Goal: Download file/media

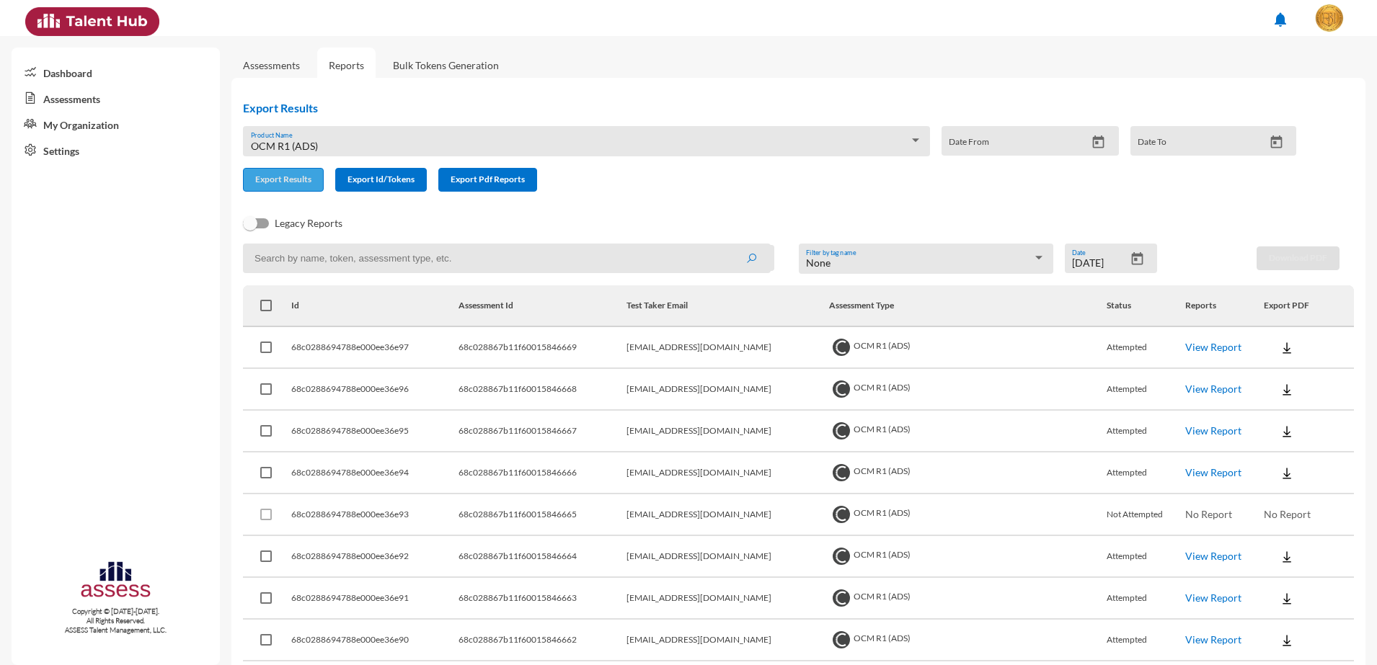
click at [283, 175] on span "Export Results" at bounding box center [283, 179] width 56 height 11
click at [273, 181] on span "Export Results" at bounding box center [283, 179] width 56 height 11
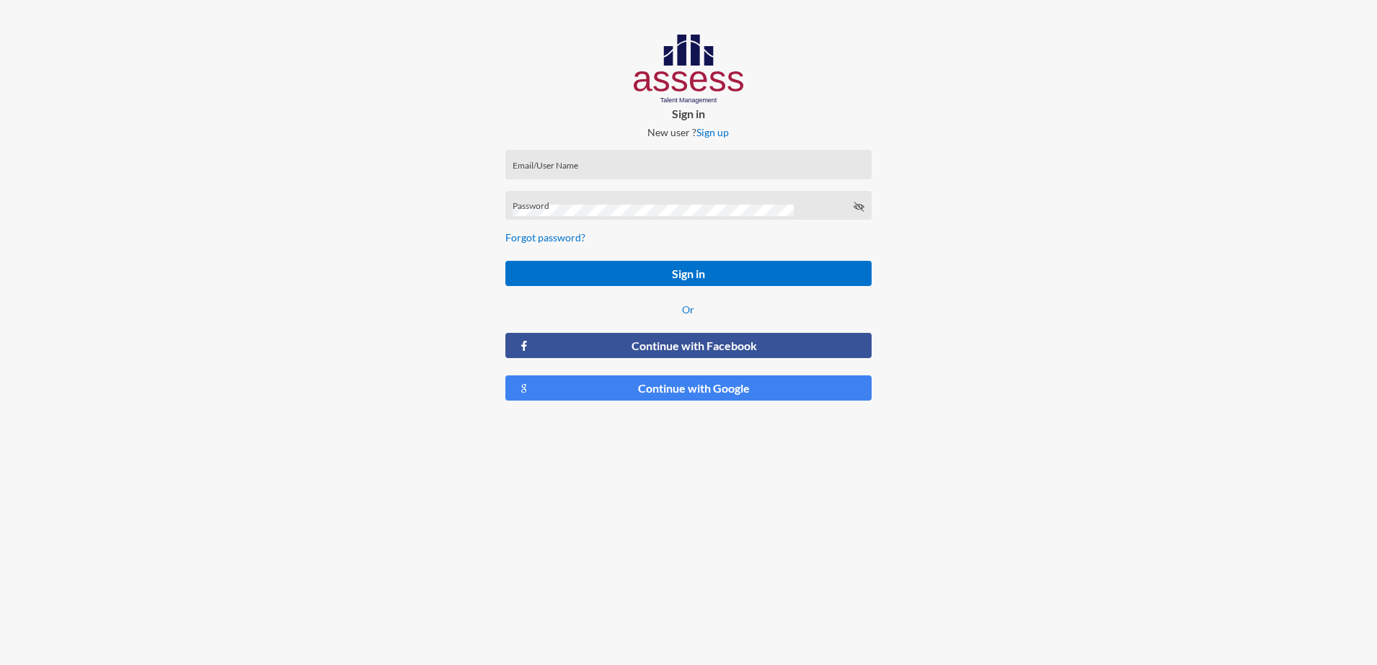
click at [596, 148] on form "Email/User Name Password Forgot password? Sign in Or Continue with Facebook Con…" at bounding box center [689, 275] width 390 height 275
click at [606, 160] on div "Email/User Name" at bounding box center [689, 168] width 352 height 22
click at [642, 164] on input "Email/User Name" at bounding box center [689, 170] width 352 height 12
type input "[EMAIL_ADDRESS][DOMAIN_NAME]"
click at [553, 177] on div "[EMAIL_ADDRESS][DOMAIN_NAME] Email/User Name" at bounding box center [689, 168] width 352 height 22
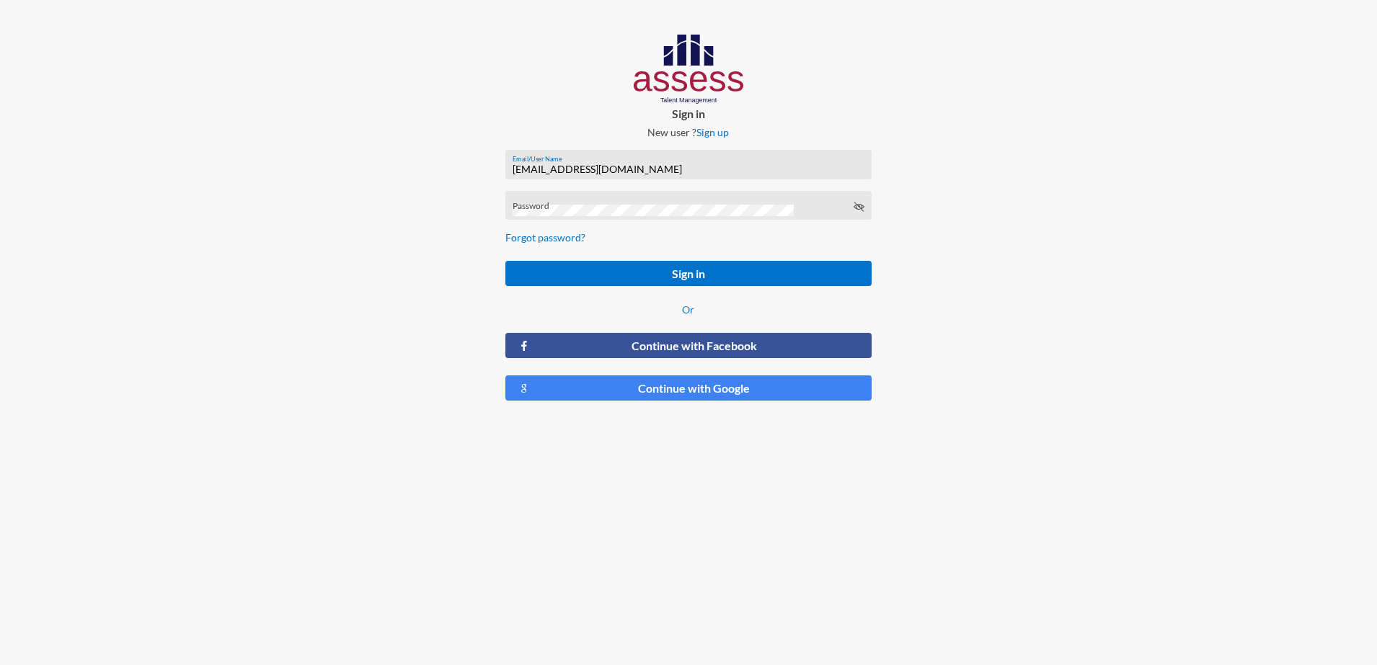
click at [572, 198] on div "Password" at bounding box center [689, 209] width 352 height 22
click at [851, 208] on div "Password" at bounding box center [689, 209] width 352 height 22
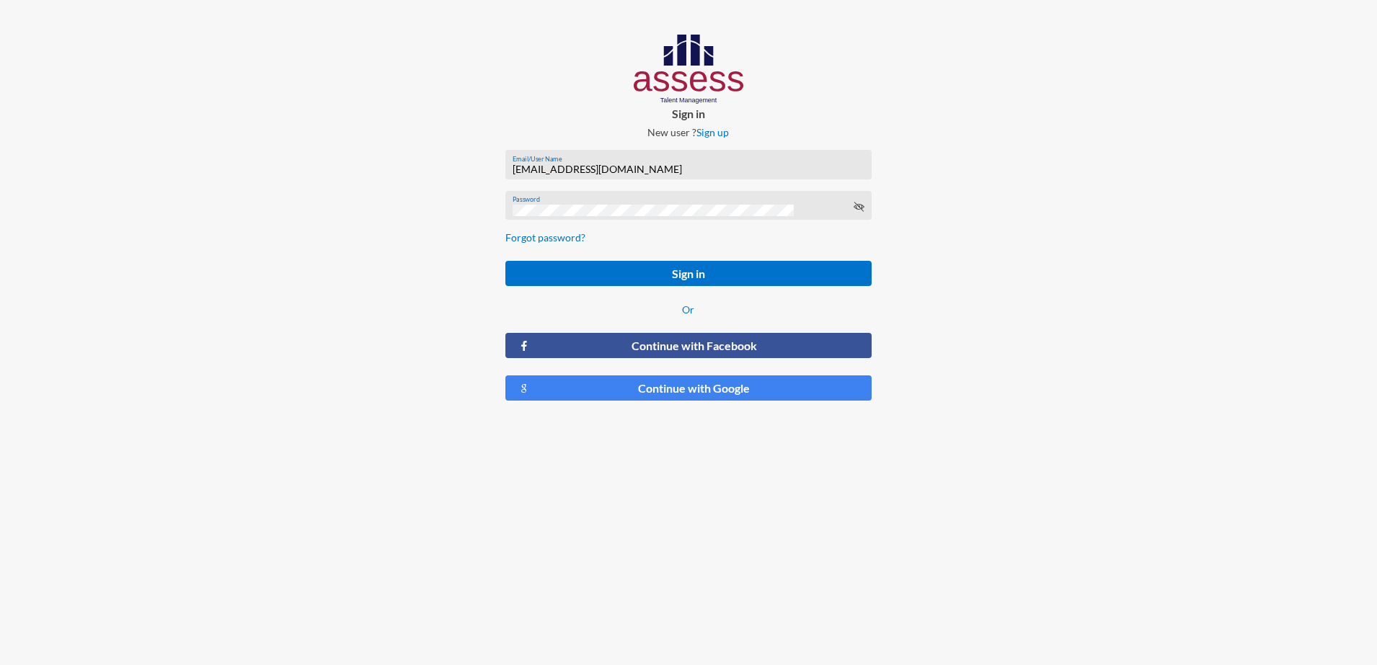
click at [856, 203] on icon at bounding box center [859, 207] width 12 height 12
click at [619, 269] on button "Sign in" at bounding box center [688, 273] width 367 height 25
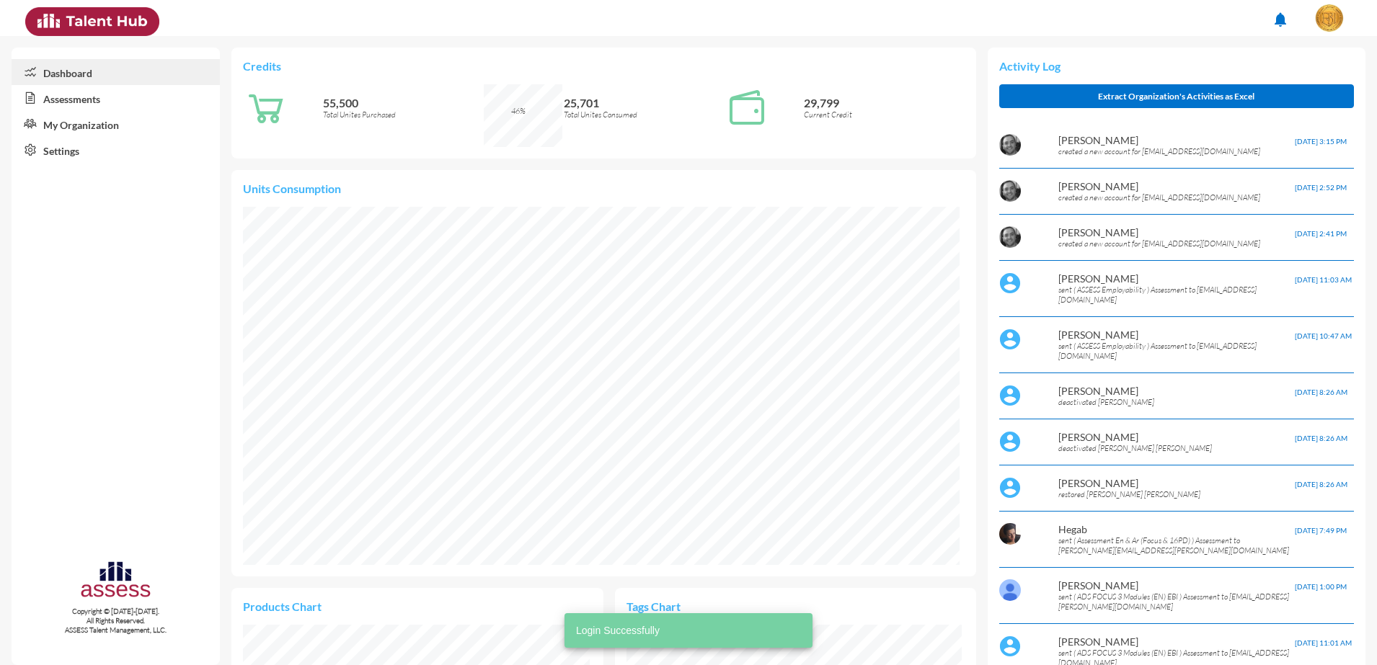
scroll to position [164, 347]
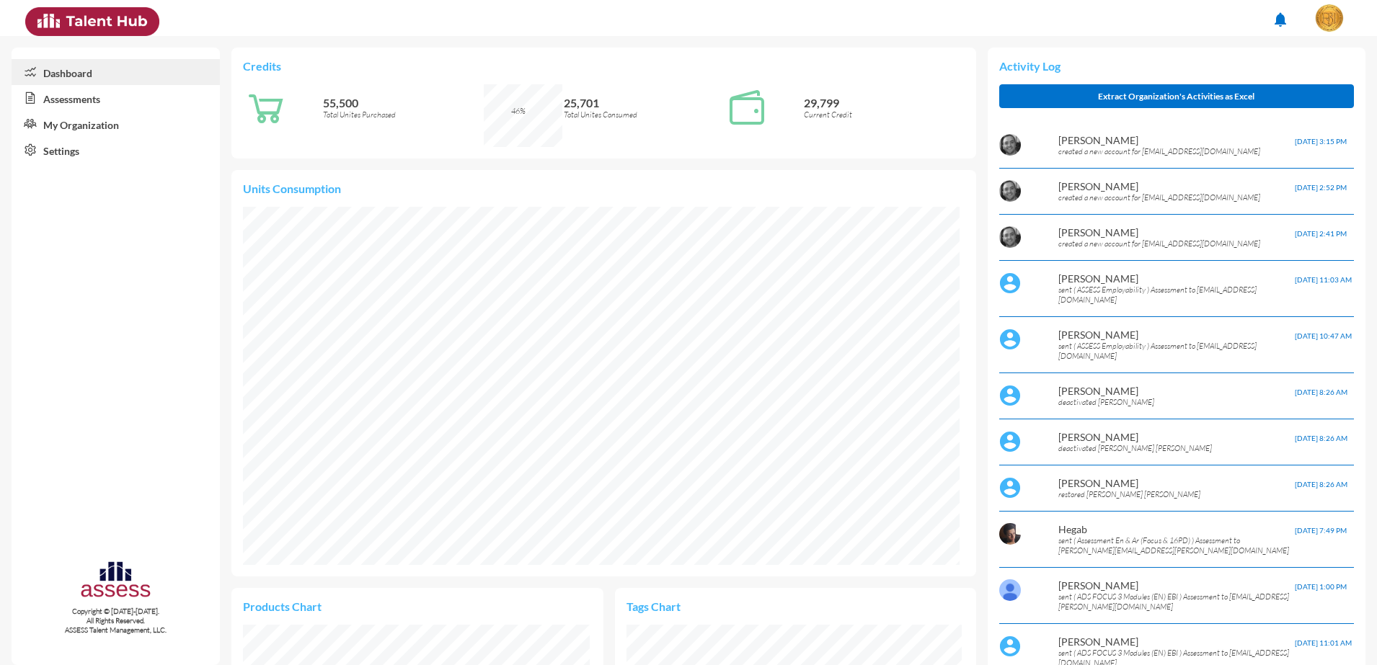
click at [120, 98] on link "Assessments" at bounding box center [116, 98] width 208 height 26
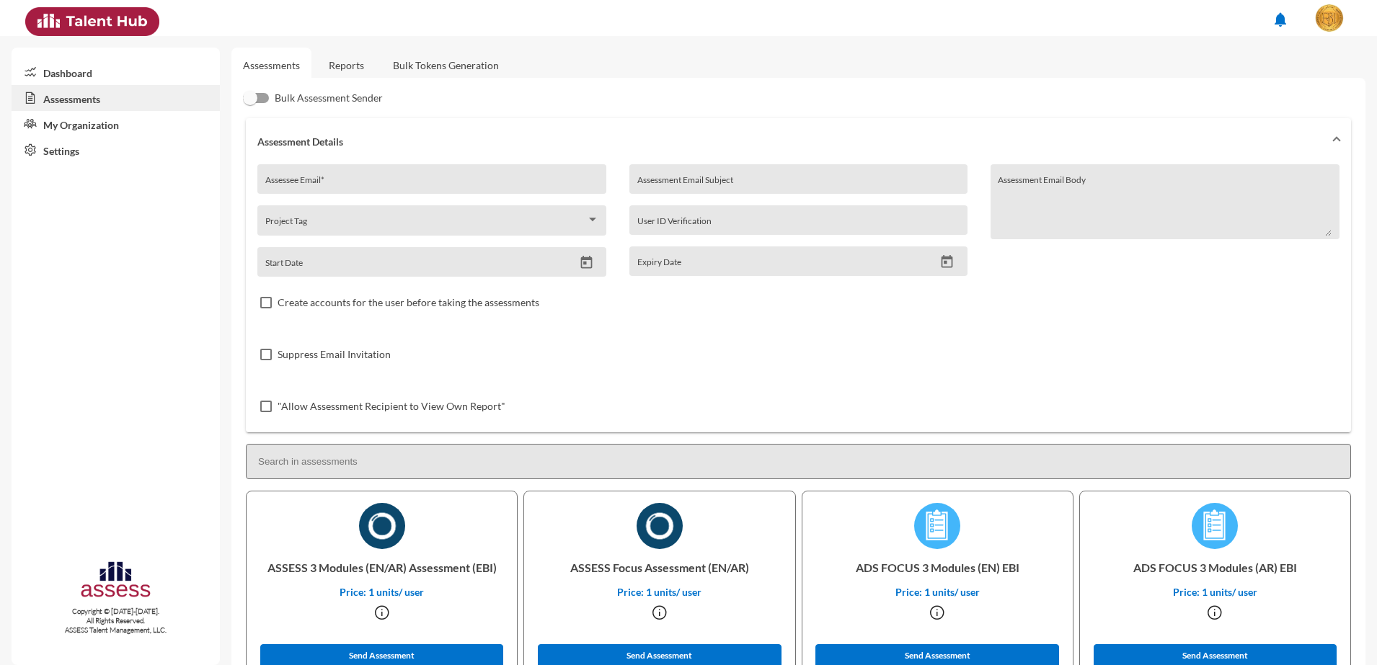
click at [337, 62] on link "Reports" at bounding box center [346, 65] width 58 height 35
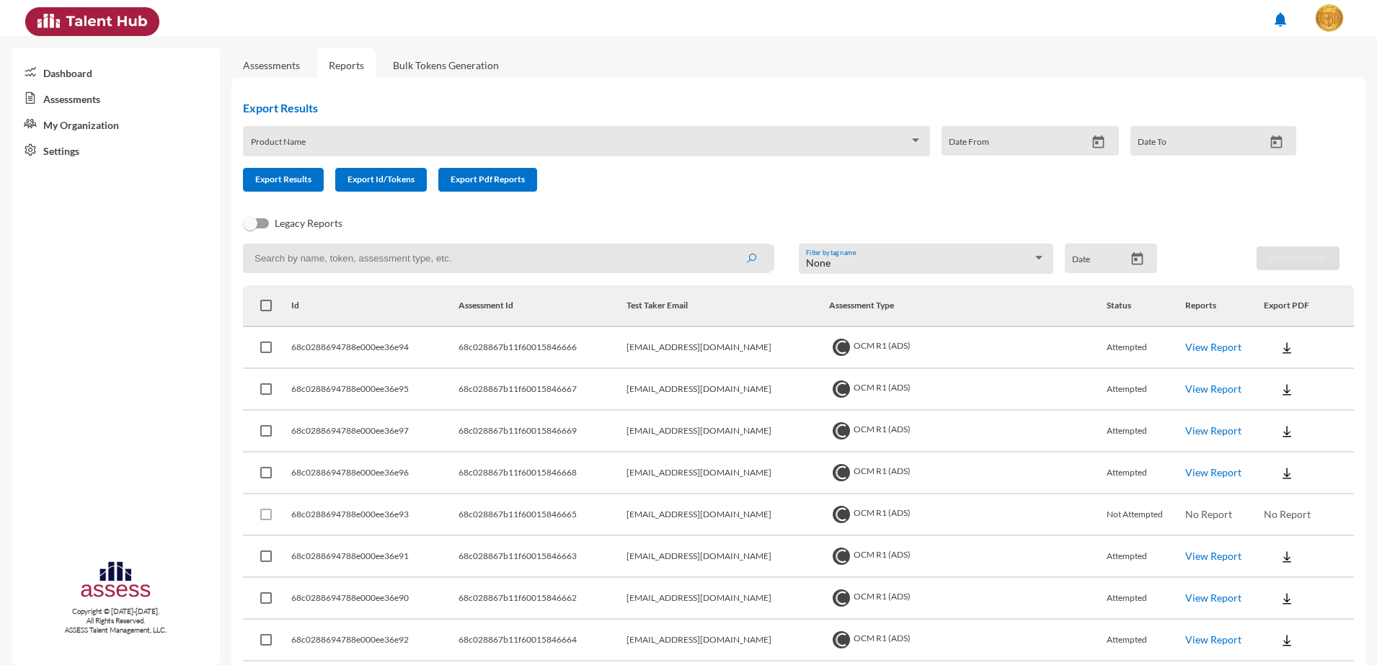
click at [427, 138] on div "Product Name" at bounding box center [587, 145] width 672 height 22
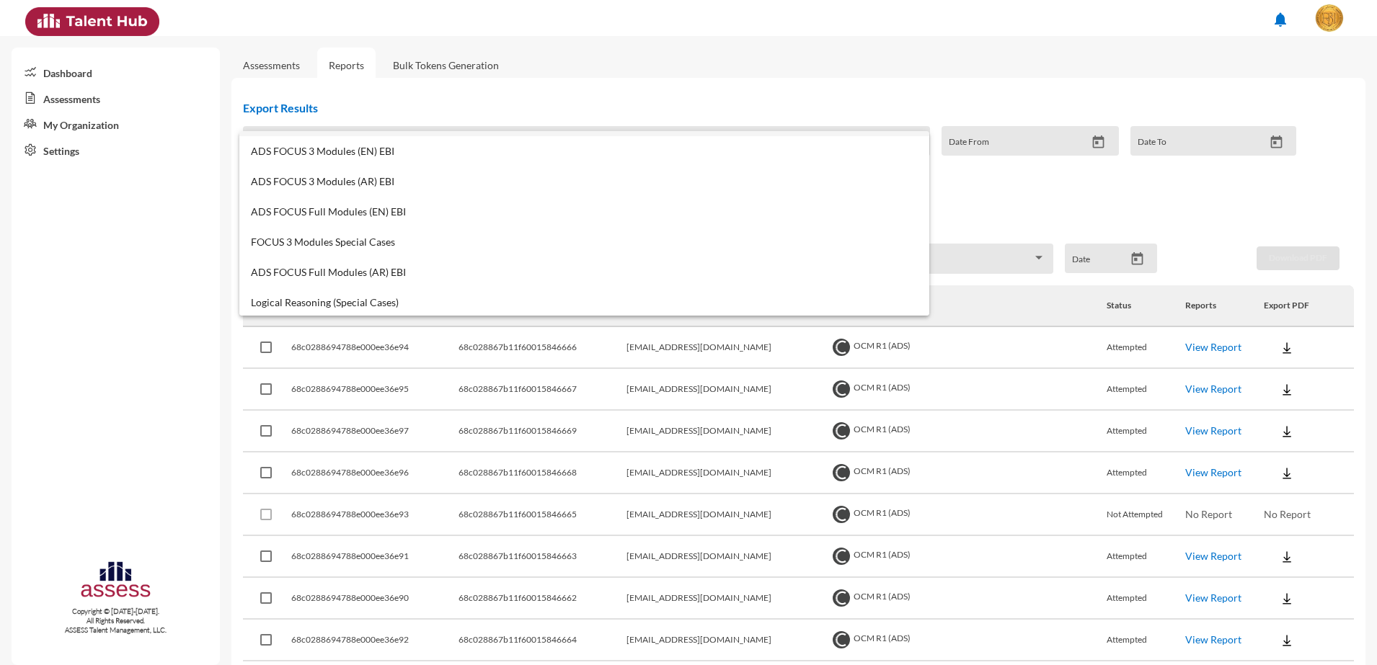
scroll to position [270, 0]
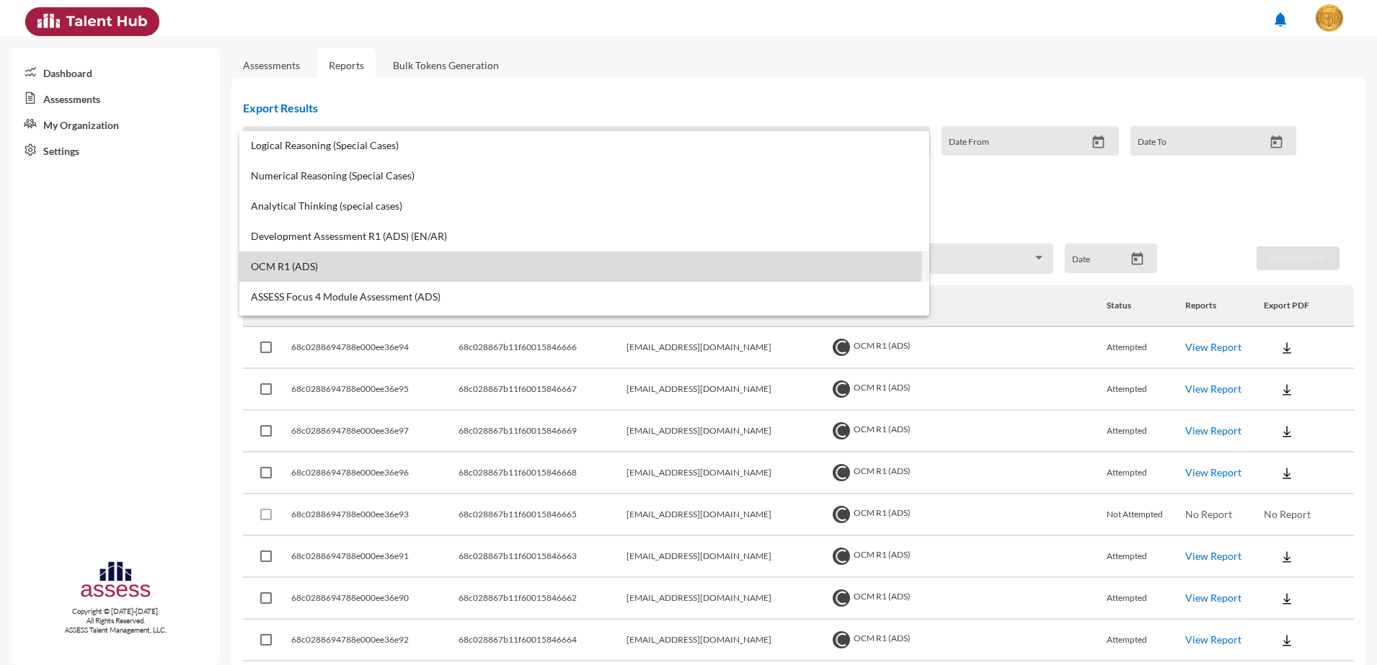
click at [366, 254] on mat-option "OCM R1 (ADS)" at bounding box center [584, 267] width 690 height 30
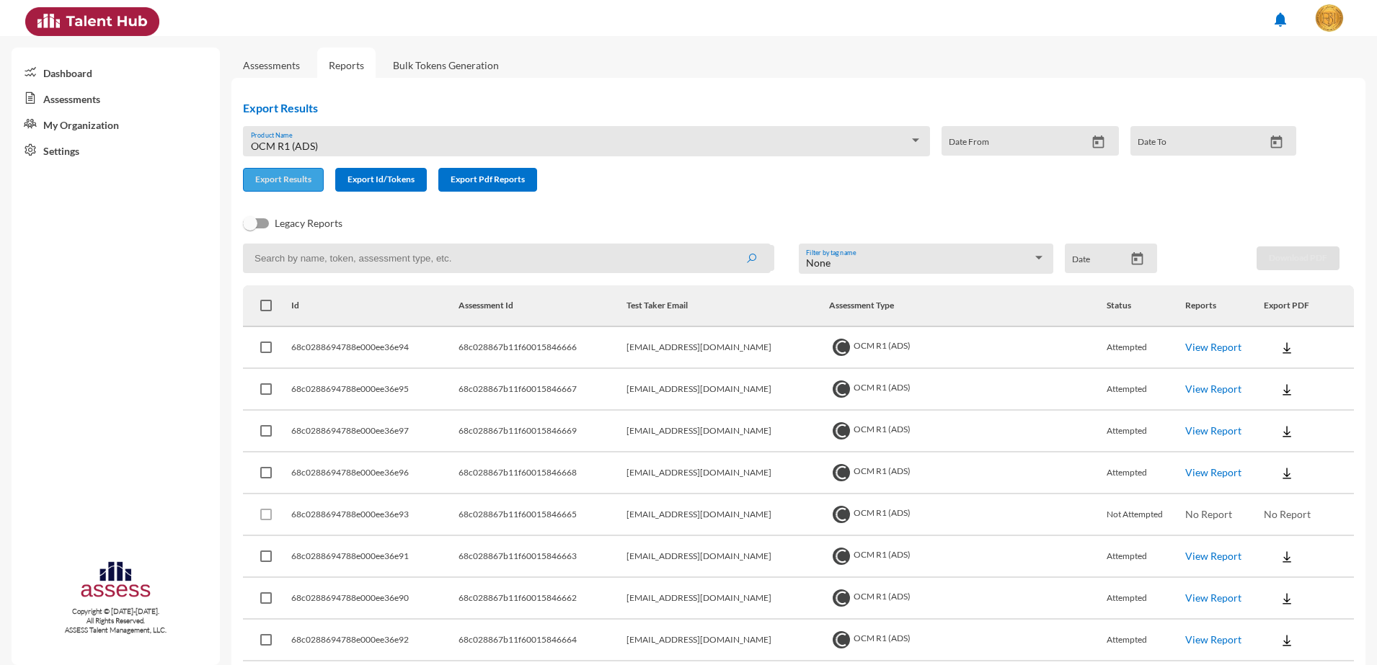
click at [287, 174] on span "Export Results" at bounding box center [283, 179] width 56 height 11
click at [383, 254] on input at bounding box center [507, 259] width 528 height 30
paste input "68c028867b11f60015846662"
click at [728, 245] on button "submit" at bounding box center [751, 258] width 46 height 26
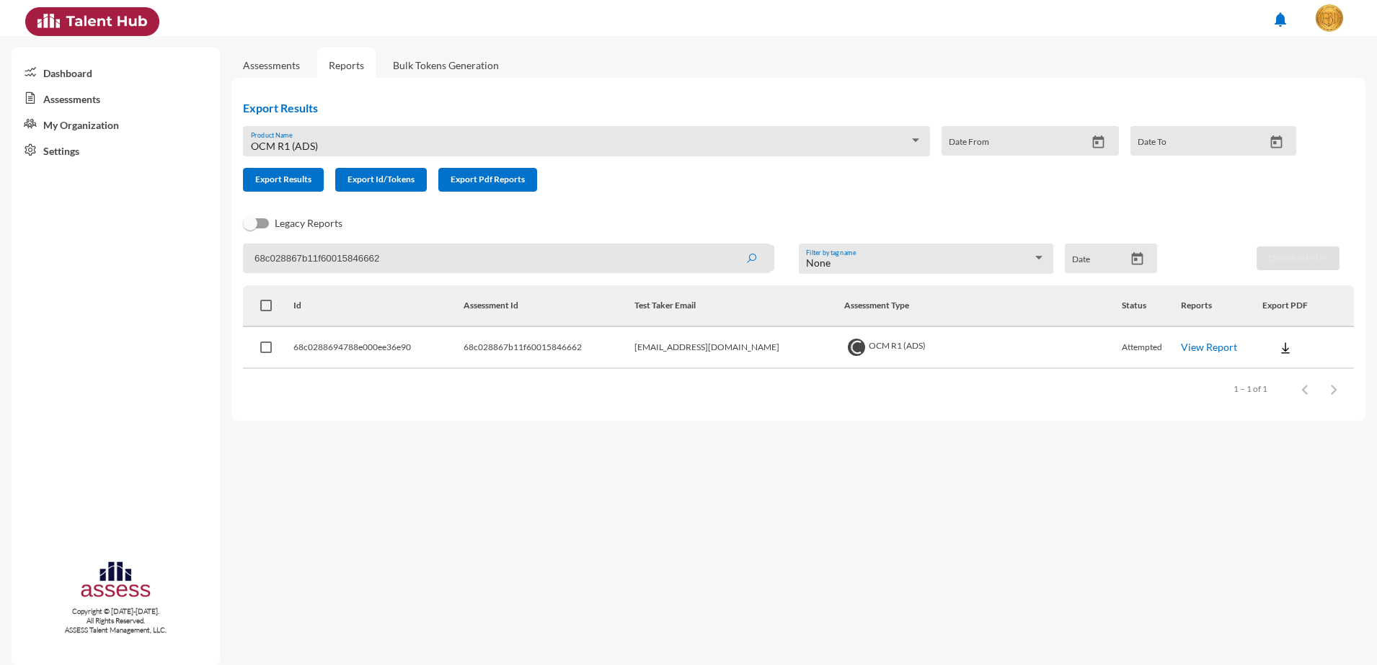
click at [1278, 342] on img at bounding box center [1285, 348] width 14 height 14
click at [1260, 363] on button "EN" at bounding box center [1292, 373] width 81 height 27
click at [571, 252] on input "68c028867b11f60015846662" at bounding box center [507, 259] width 528 height 30
type input "6"
click at [432, 264] on input at bounding box center [507, 259] width 528 height 30
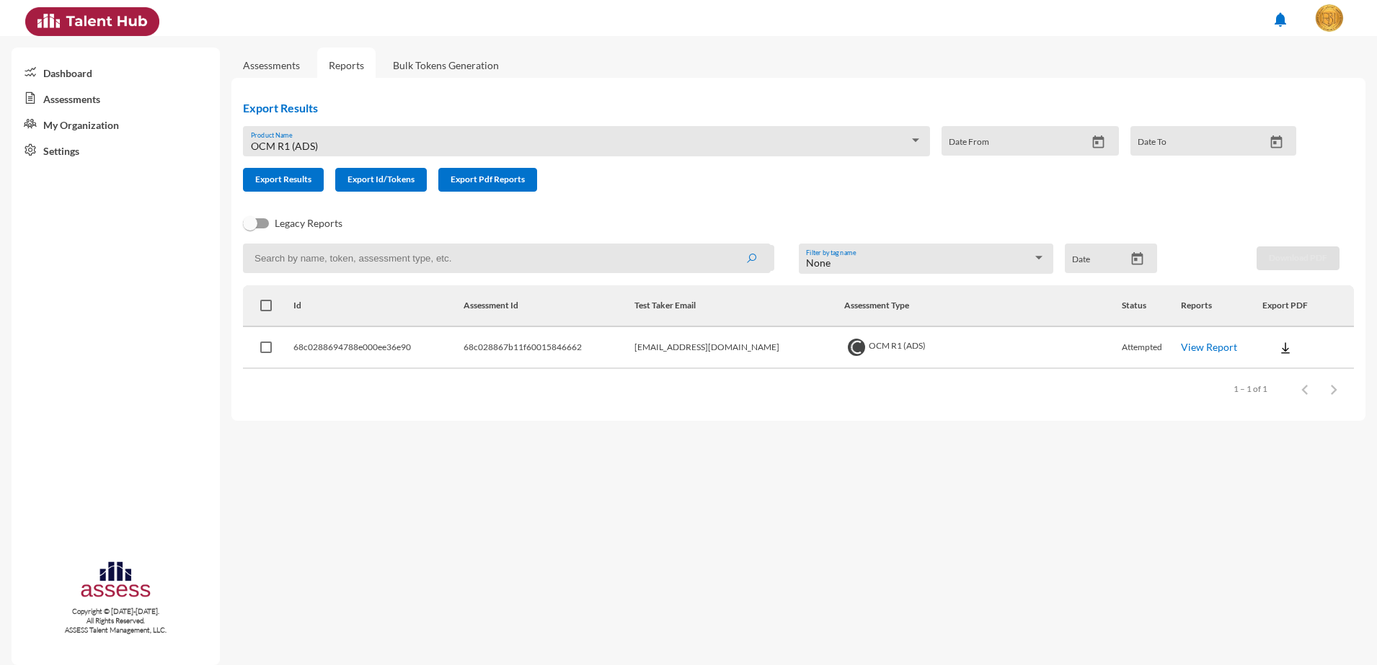
paste input "68c028867b11f60015846663"
type input "68c028867b11f60015846663"
click at [728, 245] on button "submit" at bounding box center [751, 258] width 46 height 26
click at [1279, 342] on img at bounding box center [1285, 348] width 14 height 14
click at [1273, 366] on button "EN" at bounding box center [1292, 373] width 81 height 27
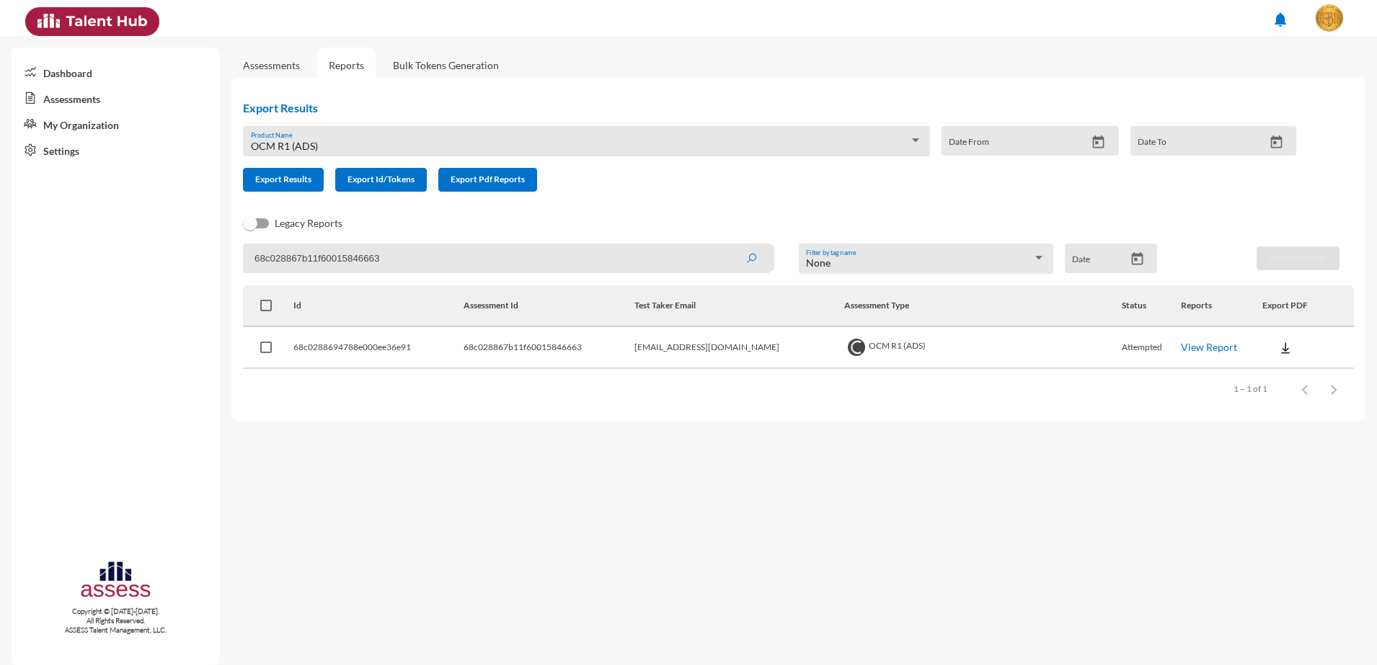
click at [383, 264] on input "68c028867b11f60015846663" at bounding box center [507, 259] width 528 height 30
paste input "4"
type input "68c028867b11f60015846664"
click at [728, 245] on button "submit" at bounding box center [751, 258] width 46 height 26
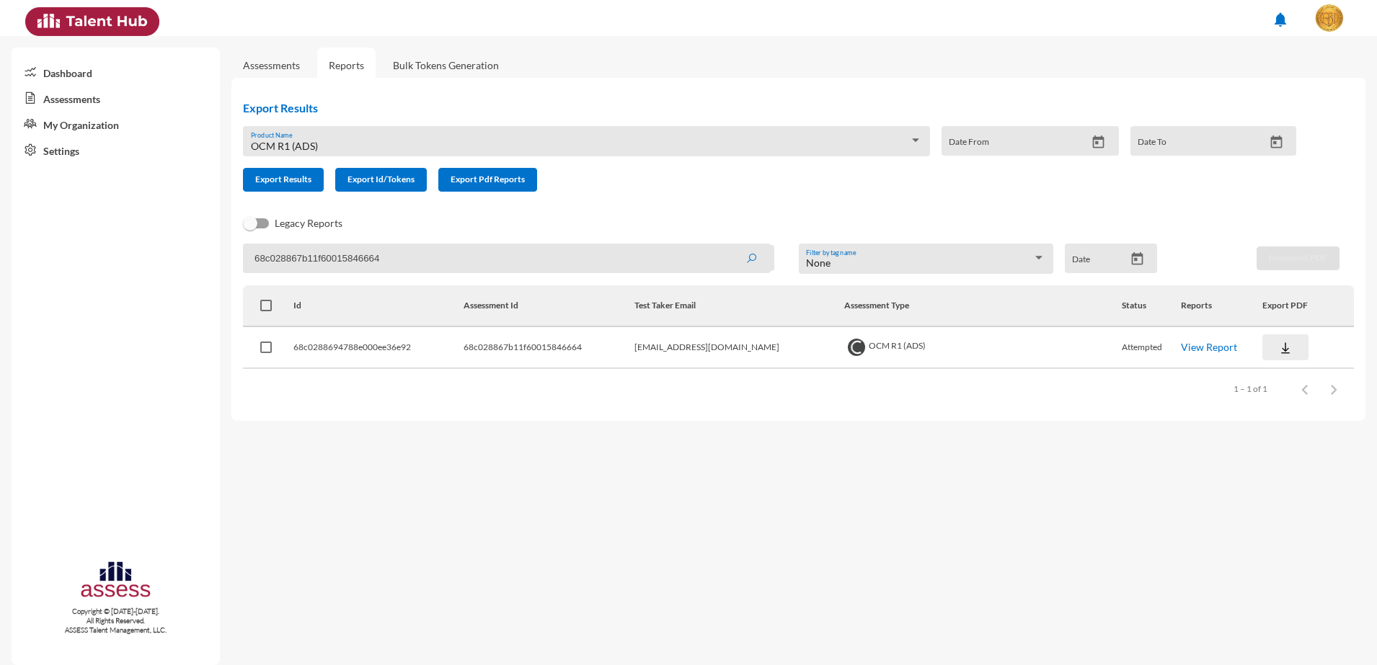
click at [1281, 348] on img at bounding box center [1285, 348] width 14 height 14
click at [1273, 365] on button "EN" at bounding box center [1292, 373] width 81 height 27
click at [394, 254] on input "68c028867b11f60015846664" at bounding box center [507, 259] width 528 height 30
click at [392, 254] on input "68c028867b11f60015846664" at bounding box center [507, 259] width 528 height 30
paste input "6"
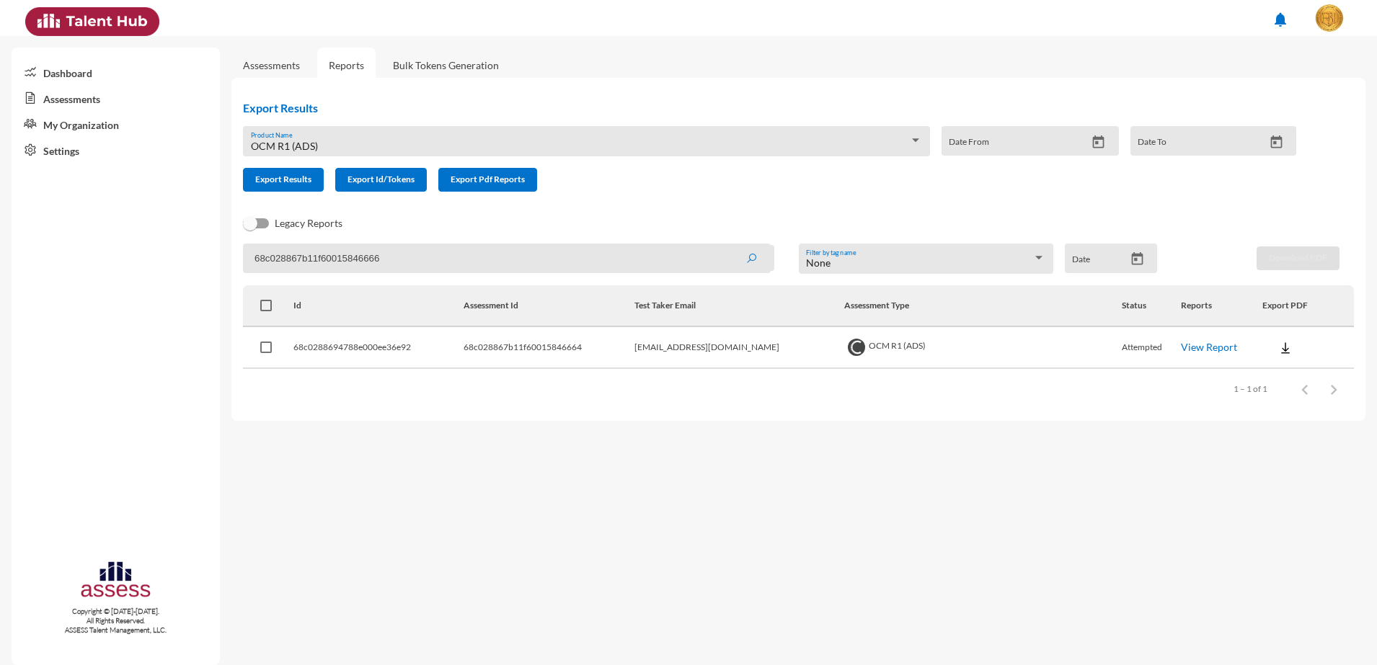
type input "68c028867b11f60015846666"
click at [728, 245] on button "submit" at bounding box center [751, 258] width 46 height 26
click at [1264, 345] on button at bounding box center [1285, 348] width 46 height 26
click at [1270, 362] on button "EN" at bounding box center [1292, 373] width 81 height 27
click at [379, 262] on input "68c028867b11f60015846666" at bounding box center [507, 259] width 528 height 30
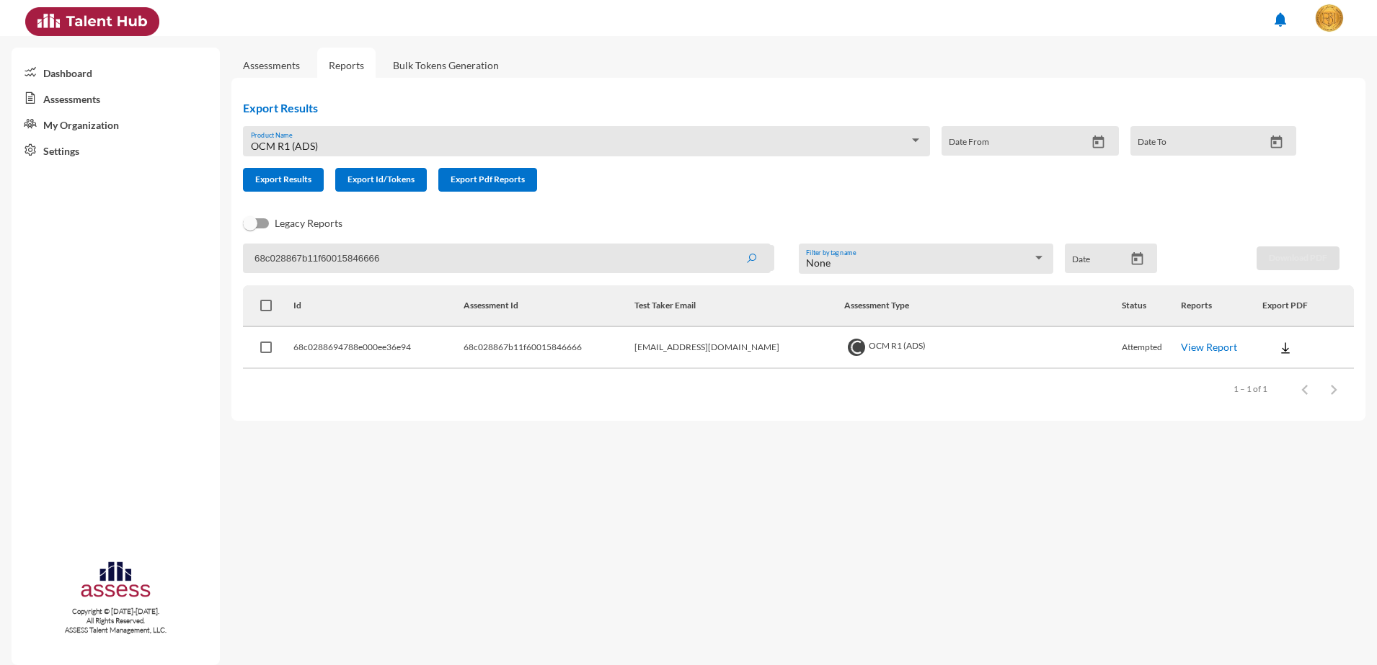
click at [379, 262] on input "68c028867b11f60015846666" at bounding box center [507, 259] width 528 height 30
paste input "7"
type input "68c028867b11f60015846667"
click at [728, 245] on button "submit" at bounding box center [751, 258] width 46 height 26
click at [1278, 347] on img at bounding box center [1285, 348] width 14 height 14
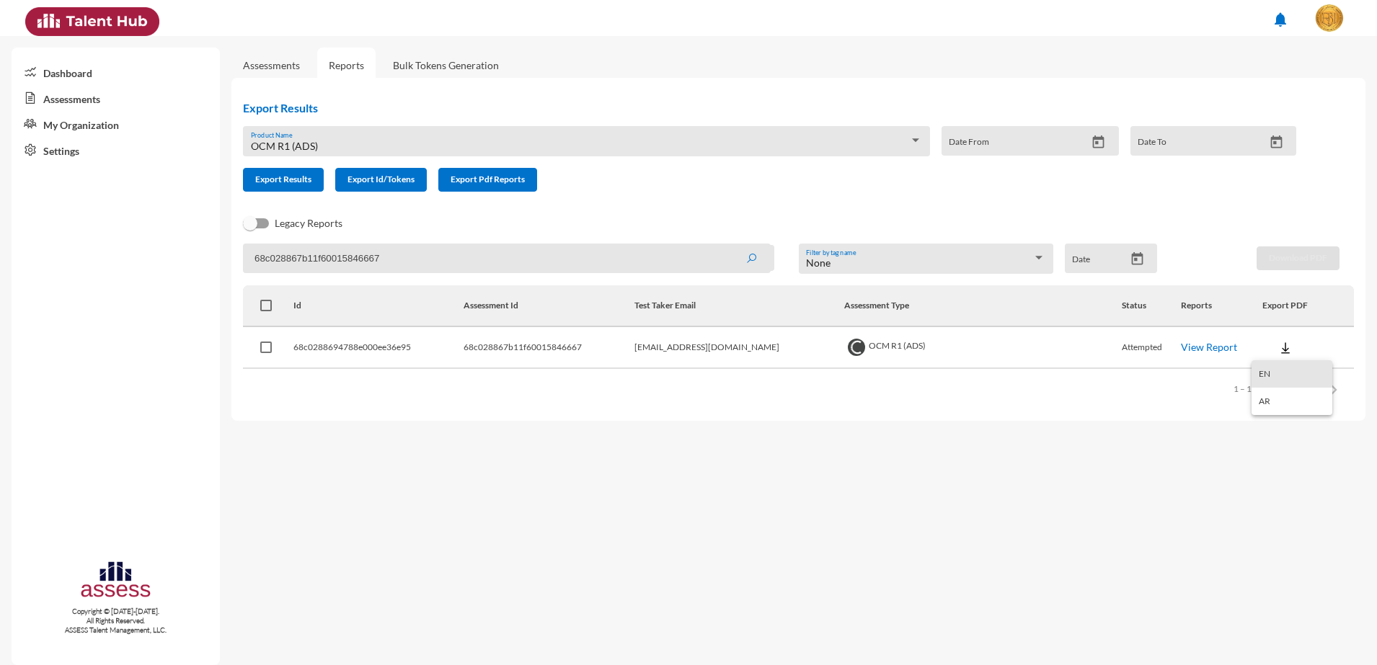
click at [1273, 366] on button "EN" at bounding box center [1292, 373] width 81 height 27
click at [341, 258] on input "68c028867b11f60015846667" at bounding box center [507, 259] width 528 height 30
paste input "8"
type input "68c028867b11f60015846668"
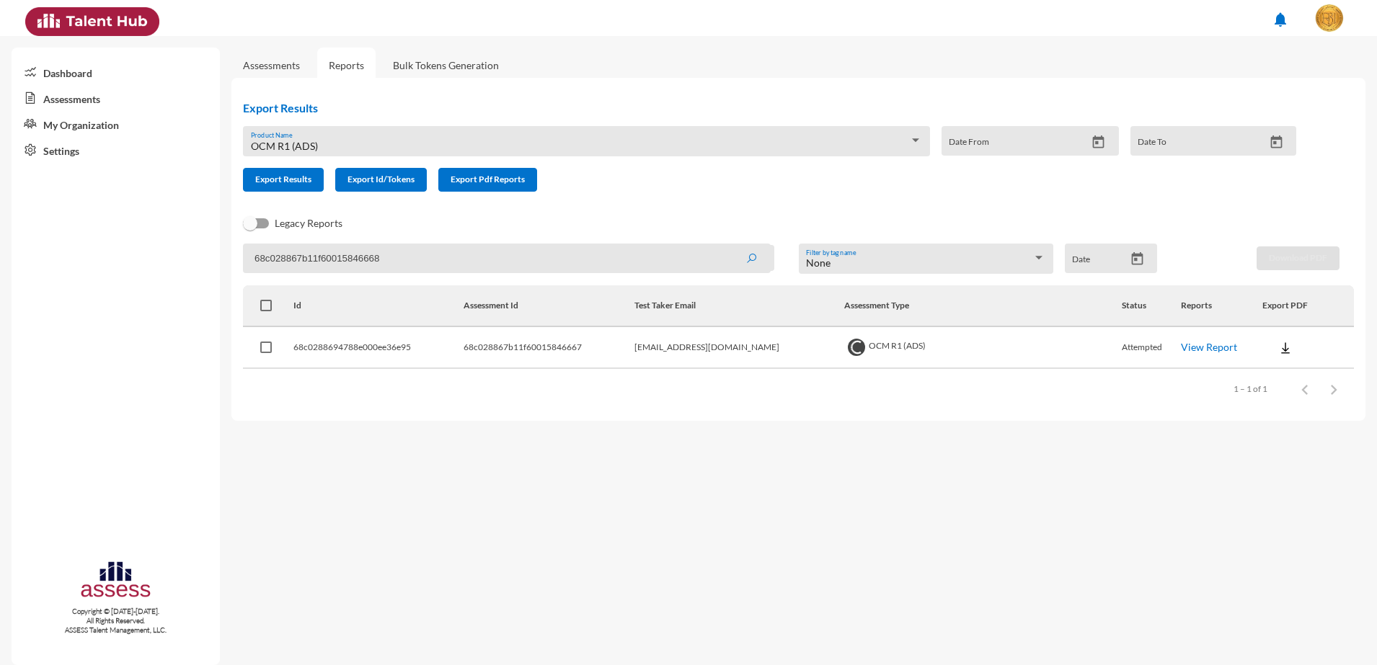
click at [728, 245] on button "submit" at bounding box center [751, 258] width 46 height 26
click at [1278, 344] on img at bounding box center [1285, 348] width 14 height 14
click at [1269, 367] on button "EN" at bounding box center [1292, 373] width 81 height 27
click at [350, 264] on input "68c028867b11f60015846668" at bounding box center [507, 259] width 528 height 30
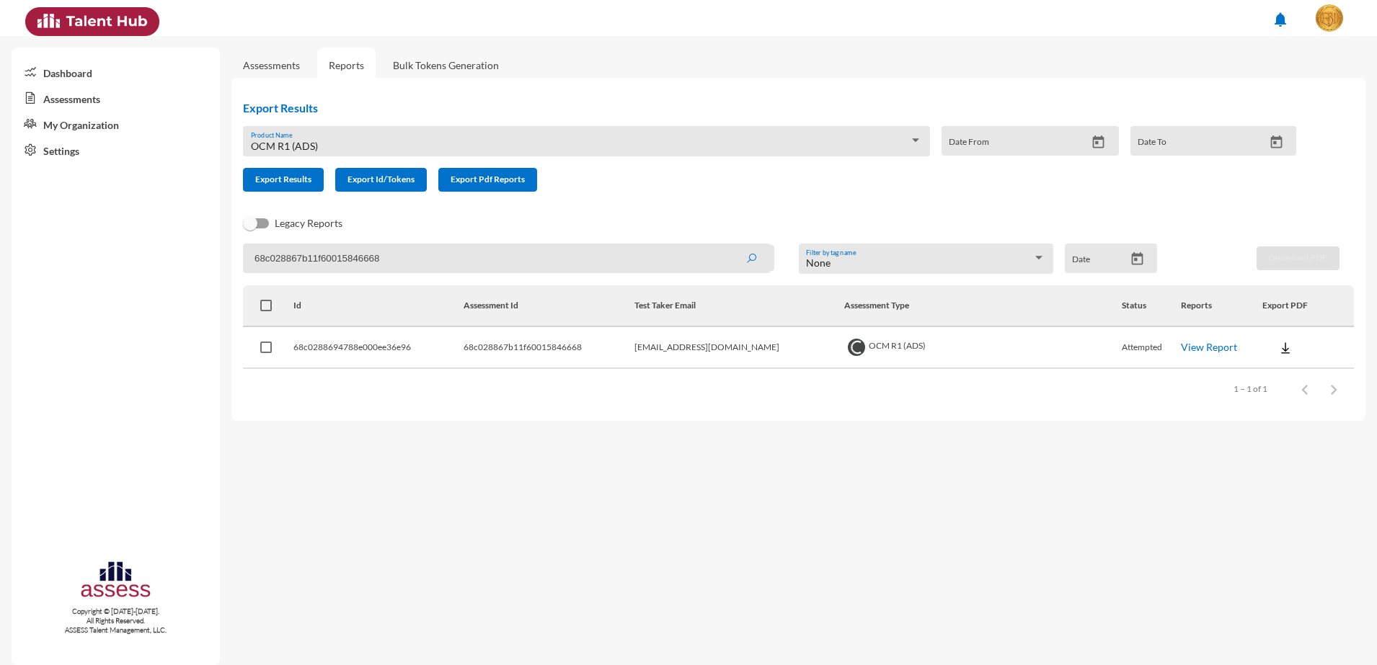
paste input "9"
type input "68c028867b11f60015846669"
click at [1278, 346] on img at bounding box center [1285, 348] width 14 height 14
click at [1266, 363] on button "EN" at bounding box center [1292, 373] width 81 height 27
click at [269, 252] on input "68c028867b11f60015846669" at bounding box center [507, 259] width 528 height 30
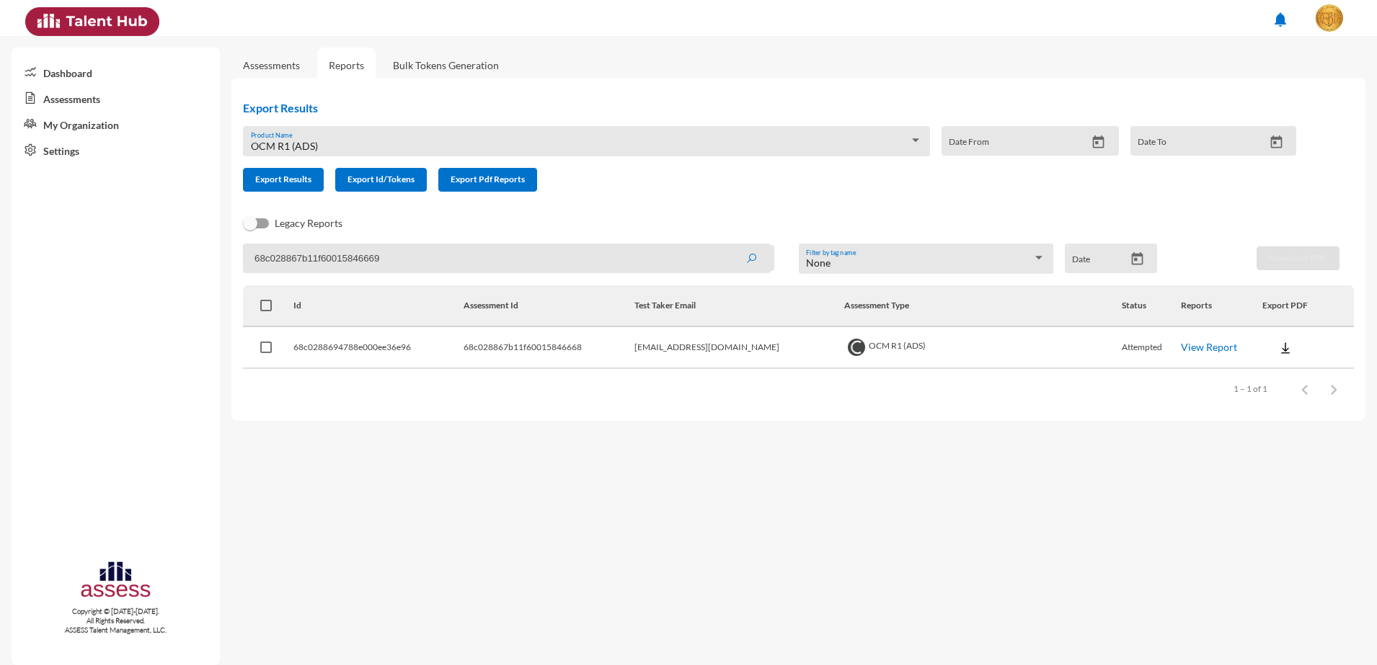
click at [269, 252] on input "68c028867b11f60015846669" at bounding box center [507, 259] width 528 height 30
click at [728, 245] on button "submit" at bounding box center [751, 258] width 46 height 26
click at [1278, 349] on img at bounding box center [1285, 348] width 14 height 14
click at [1256, 371] on button "EN" at bounding box center [1292, 373] width 81 height 27
